Goal: Task Accomplishment & Management: Use online tool/utility

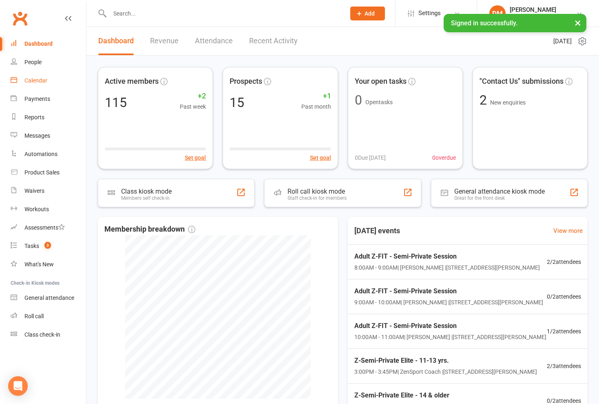
click at [29, 83] on div "Calendar" at bounding box center [35, 80] width 23 height 7
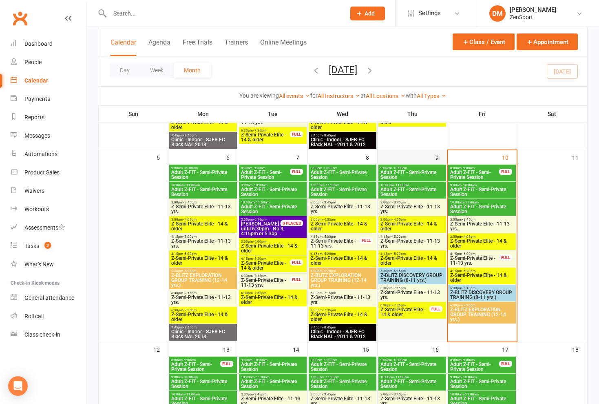
scroll to position [212, 0]
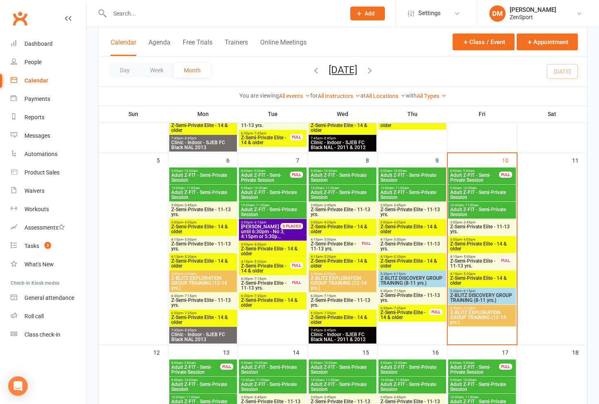
click at [422, 175] on span "Adult Z-FIT - Semi-Private Session" at bounding box center [412, 178] width 64 height 10
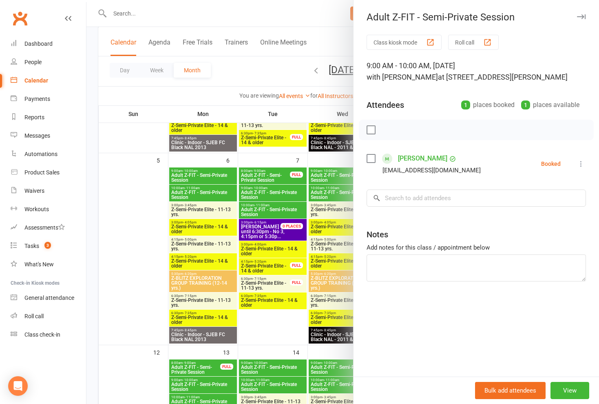
click at [580, 161] on icon at bounding box center [581, 164] width 8 height 8
click at [541, 209] on link "Check in" at bounding box center [542, 212] width 88 height 16
click at [276, 58] on div at bounding box center [343, 202] width 513 height 404
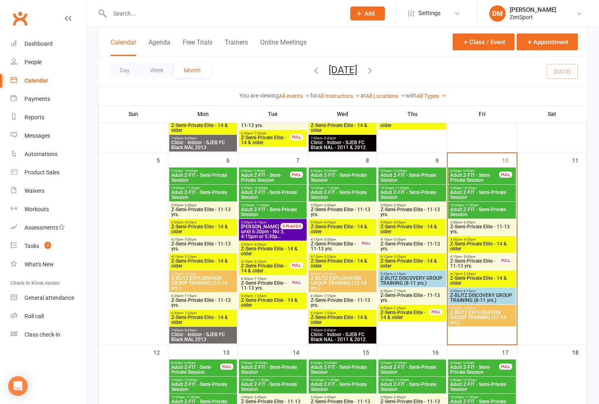
click at [426, 191] on span "Adult Z-FIT - Semi-Private Session" at bounding box center [412, 195] width 64 height 10
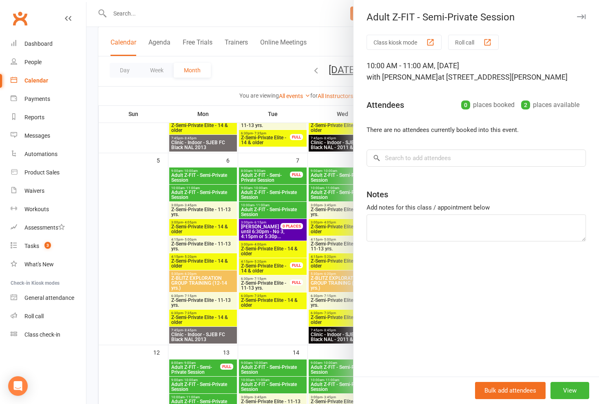
click at [245, 70] on div at bounding box center [343, 202] width 513 height 404
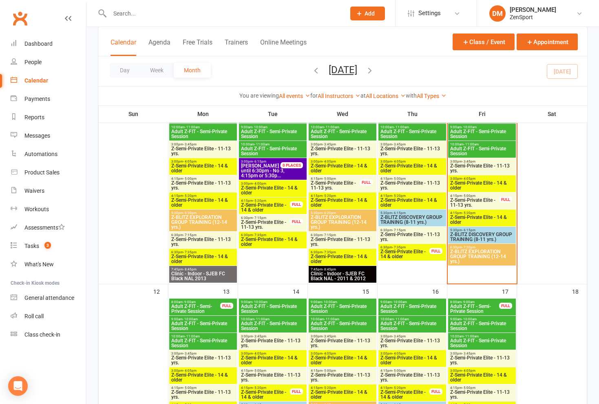
scroll to position [277, 0]
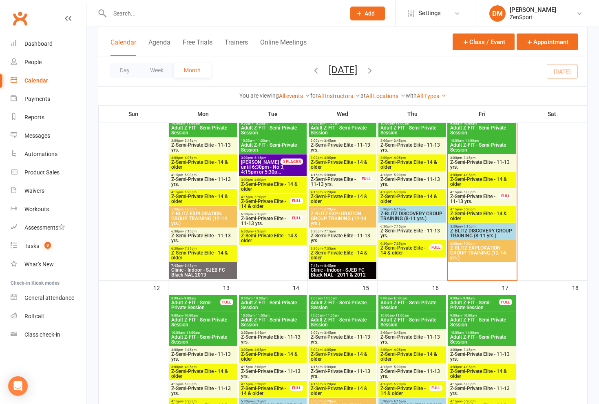
click at [402, 177] on span "Z-Semi-Private Elite - 11-13 yrs." at bounding box center [412, 182] width 64 height 10
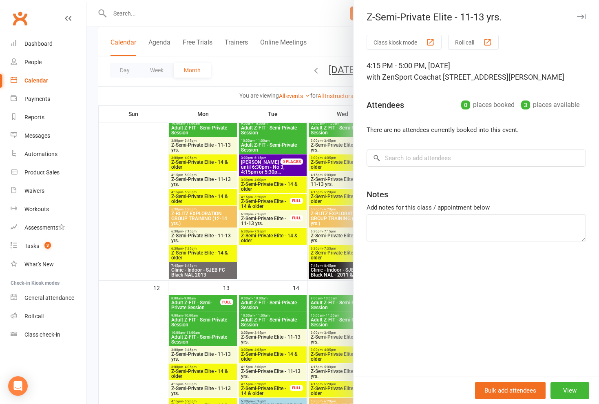
click at [274, 54] on div at bounding box center [343, 202] width 513 height 404
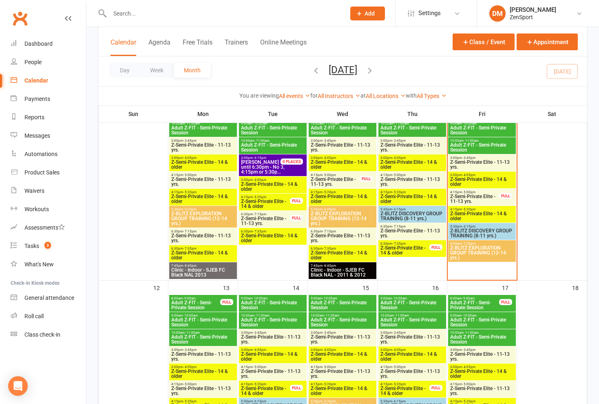
click at [393, 175] on span "- 5:00pm" at bounding box center [399, 175] width 13 height 4
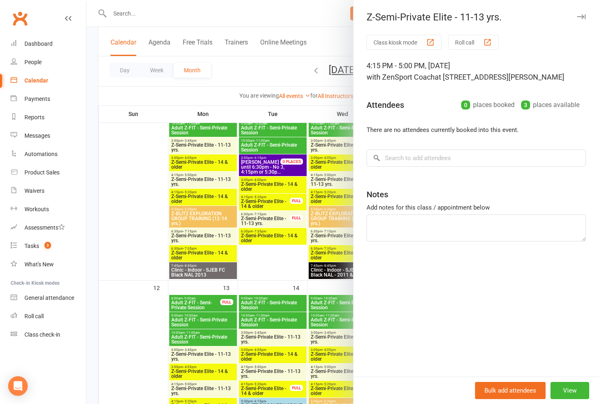
click at [268, 67] on div at bounding box center [343, 202] width 513 height 404
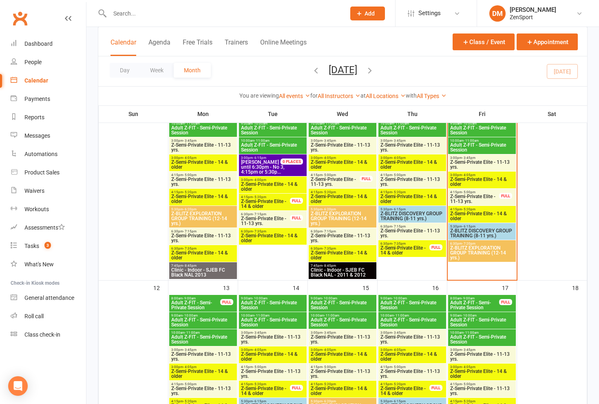
click at [404, 212] on span "Z-BLITZ DISCOVERY GROUP TRAINING (8-11 yrs.)" at bounding box center [412, 216] width 64 height 10
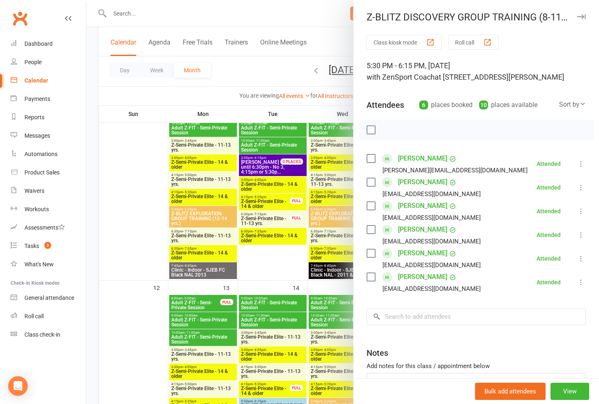
click at [266, 64] on div at bounding box center [343, 202] width 513 height 404
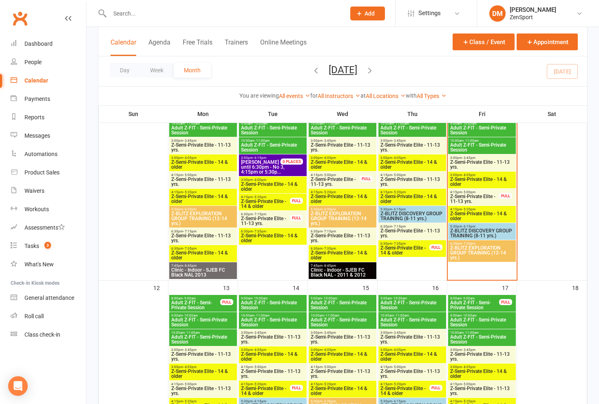
click at [413, 231] on span "Z-Semi-Private Elite - 11-13 yrs." at bounding box center [412, 233] width 64 height 10
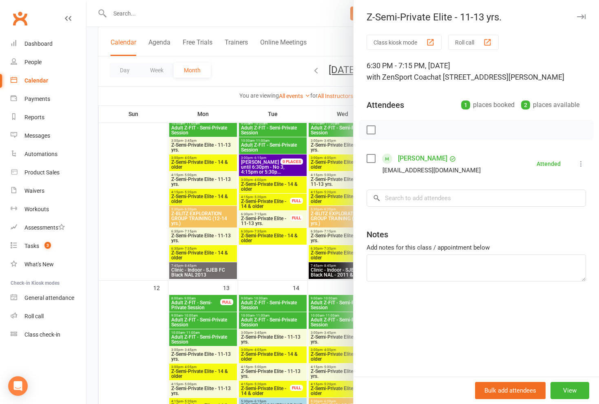
click at [277, 84] on div at bounding box center [343, 202] width 513 height 404
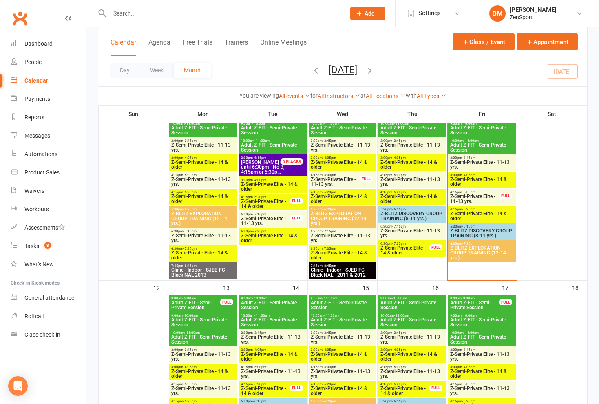
click at [417, 249] on span "Z-Semi-Private Elite - 14 & older" at bounding box center [405, 250] width 50 height 10
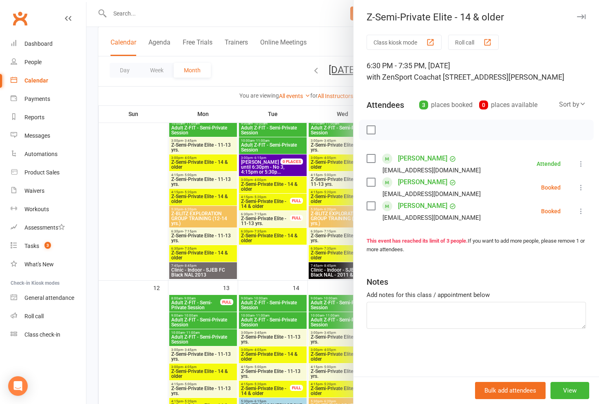
click at [583, 187] on icon at bounding box center [581, 187] width 8 height 8
click at [552, 232] on link "Check in" at bounding box center [542, 236] width 88 height 16
click at [582, 211] on icon at bounding box center [581, 211] width 8 height 8
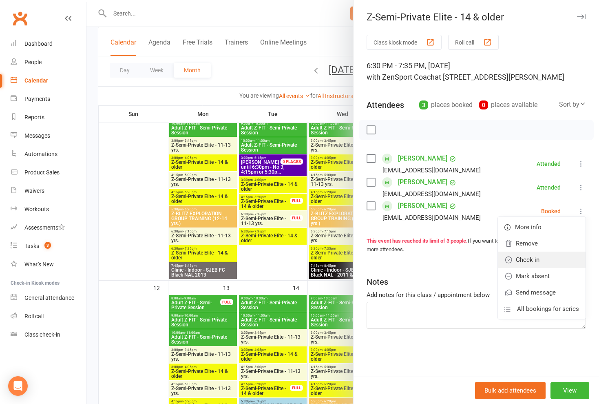
click at [546, 263] on link "Check in" at bounding box center [542, 259] width 88 height 16
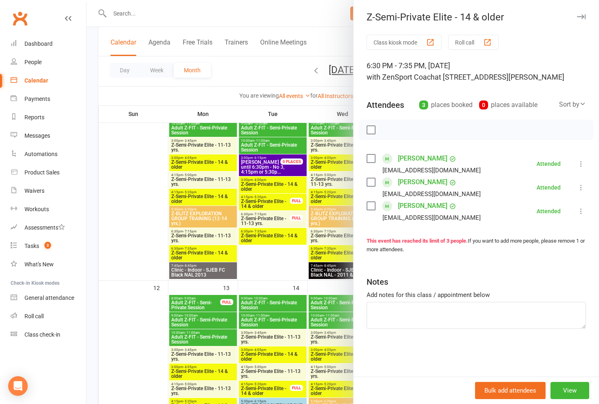
click at [298, 102] on div at bounding box center [343, 202] width 513 height 404
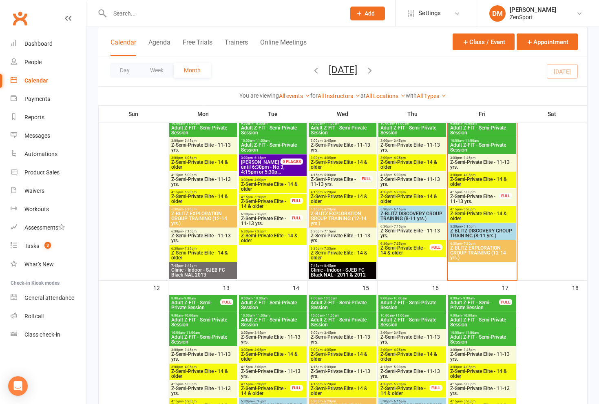
click at [415, 192] on span "4:15pm - 5:20pm" at bounding box center [412, 192] width 64 height 4
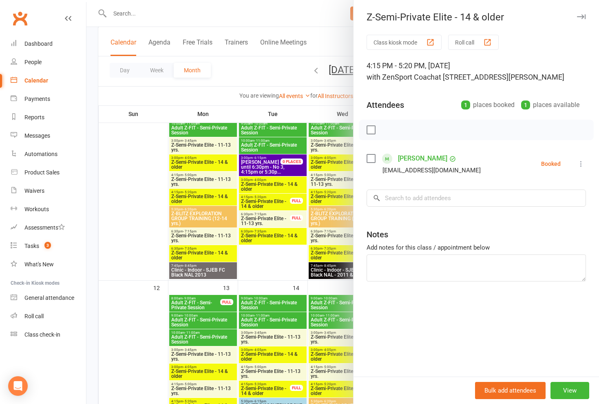
click at [579, 160] on icon at bounding box center [581, 164] width 8 height 8
click at [531, 212] on link "Check in" at bounding box center [542, 212] width 88 height 16
click at [246, 40] on div at bounding box center [343, 202] width 513 height 404
